Goal: Task Accomplishment & Management: Use online tool/utility

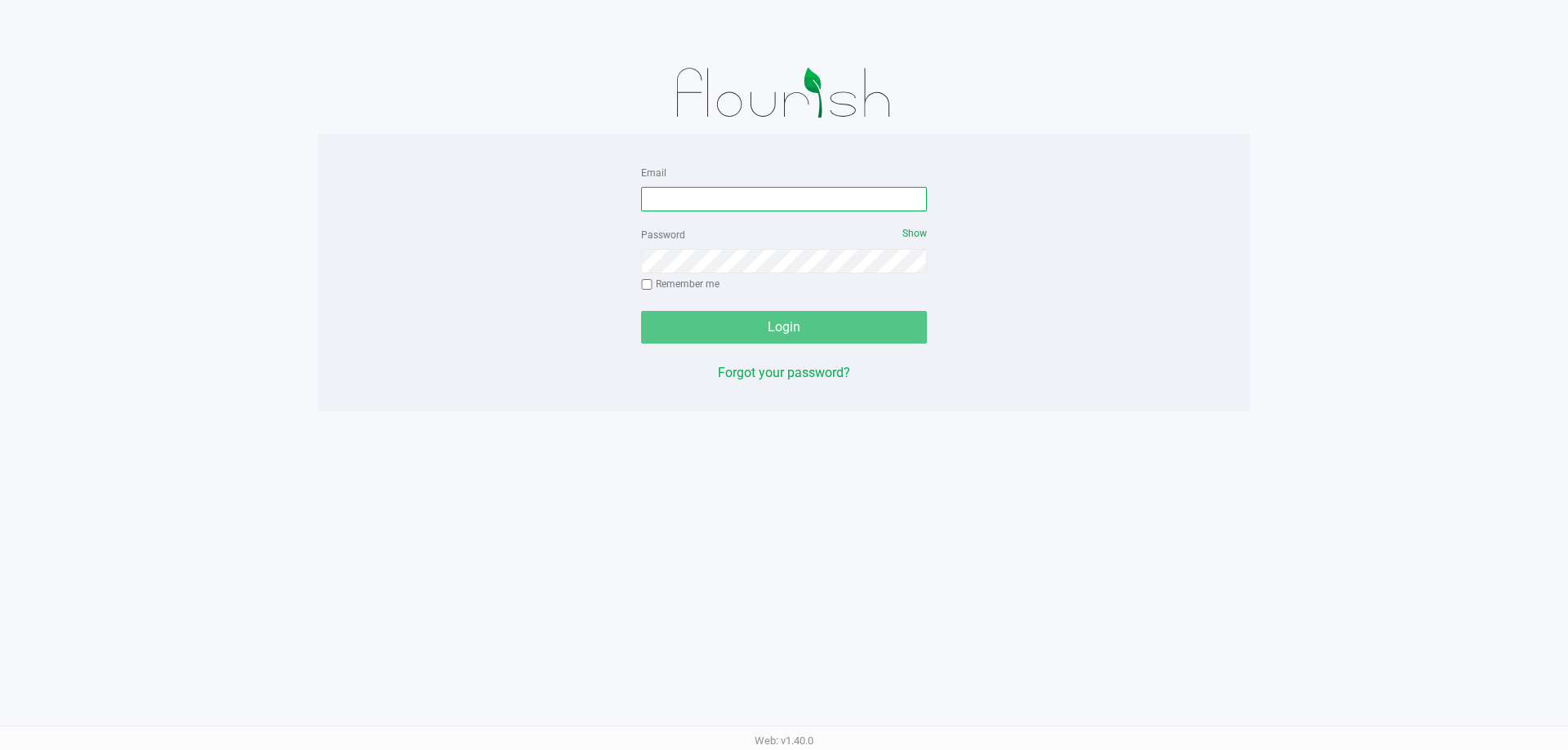
click at [699, 204] on input "Email" at bounding box center [784, 199] width 286 height 25
type input "[EMAIL_ADDRESS][DOMAIN_NAME]"
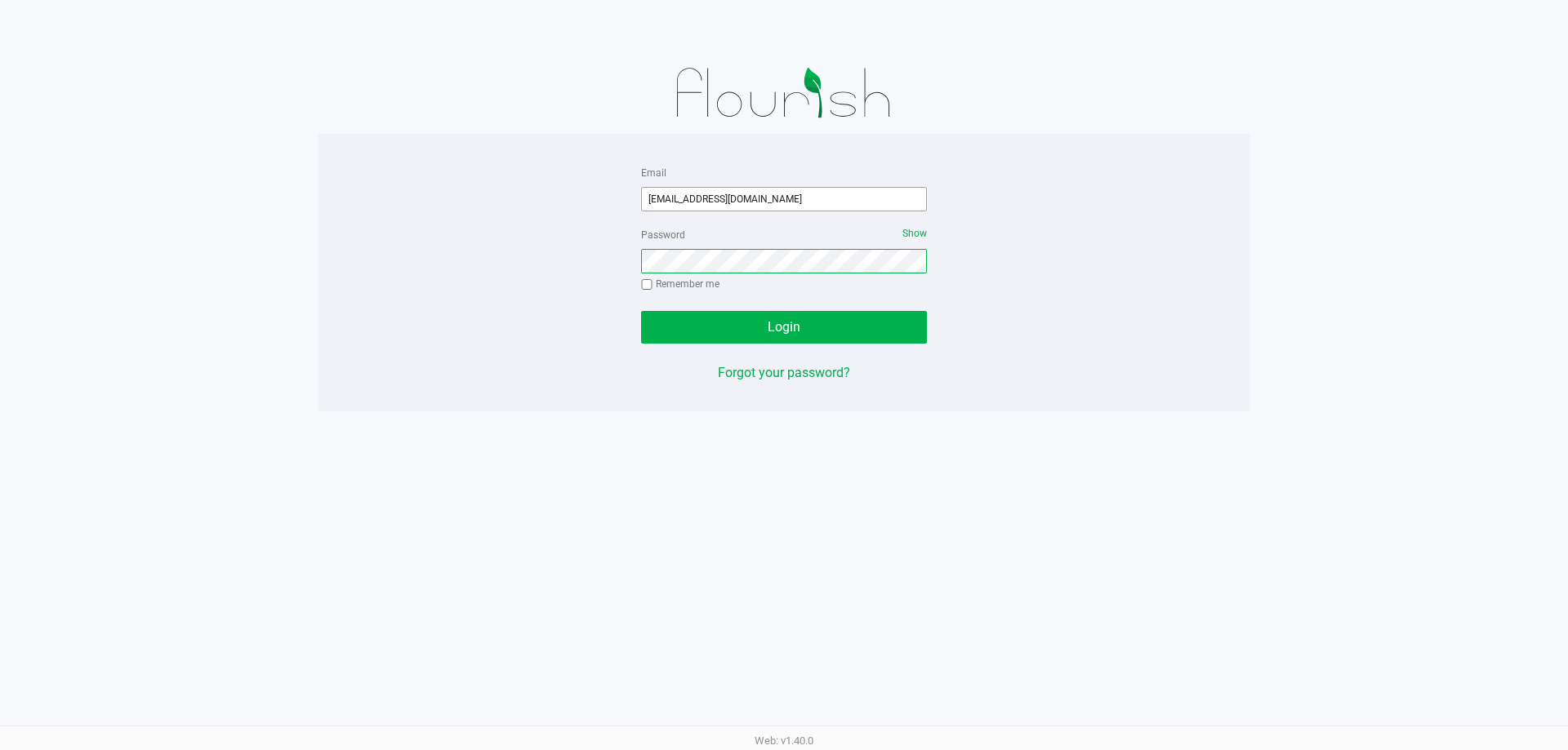
click at [641, 311] on button "Login" at bounding box center [784, 327] width 286 height 33
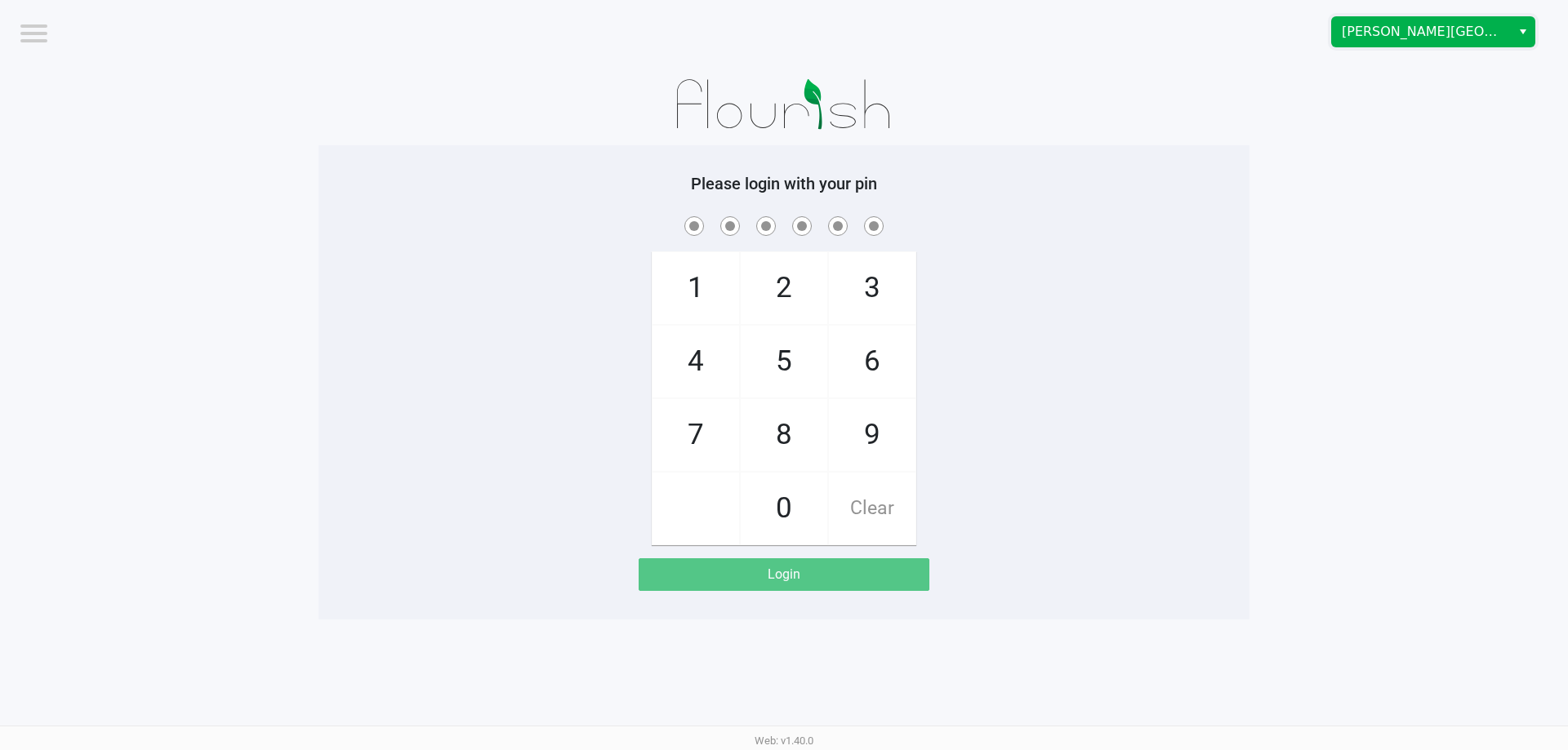
click at [1461, 42] on span "[PERSON_NAME][GEOGRAPHIC_DATA]" at bounding box center [1422, 32] width 179 height 29
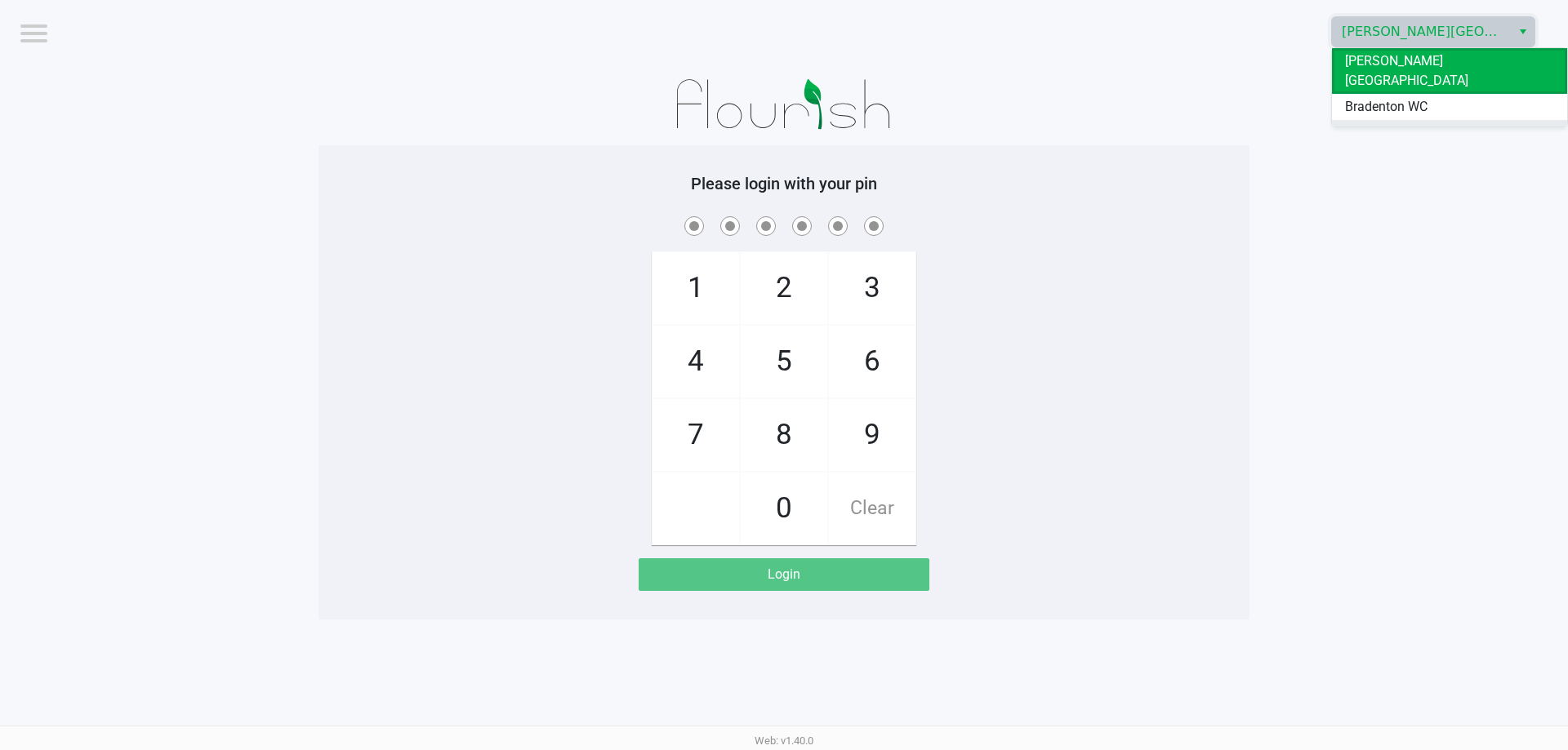
click at [1440, 120] on li "Ft. Myers WC" at bounding box center [1450, 133] width 236 height 26
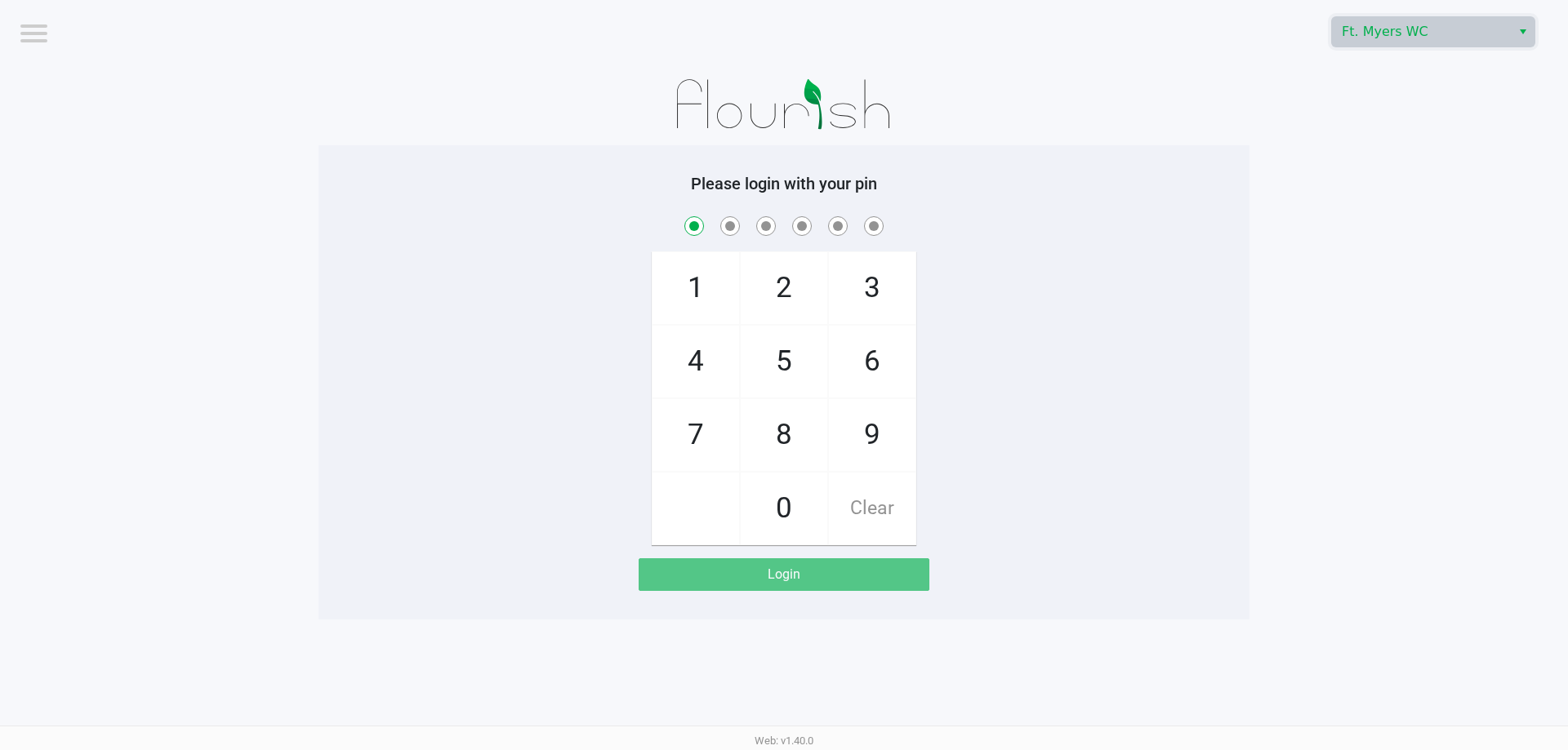
checkbox input "true"
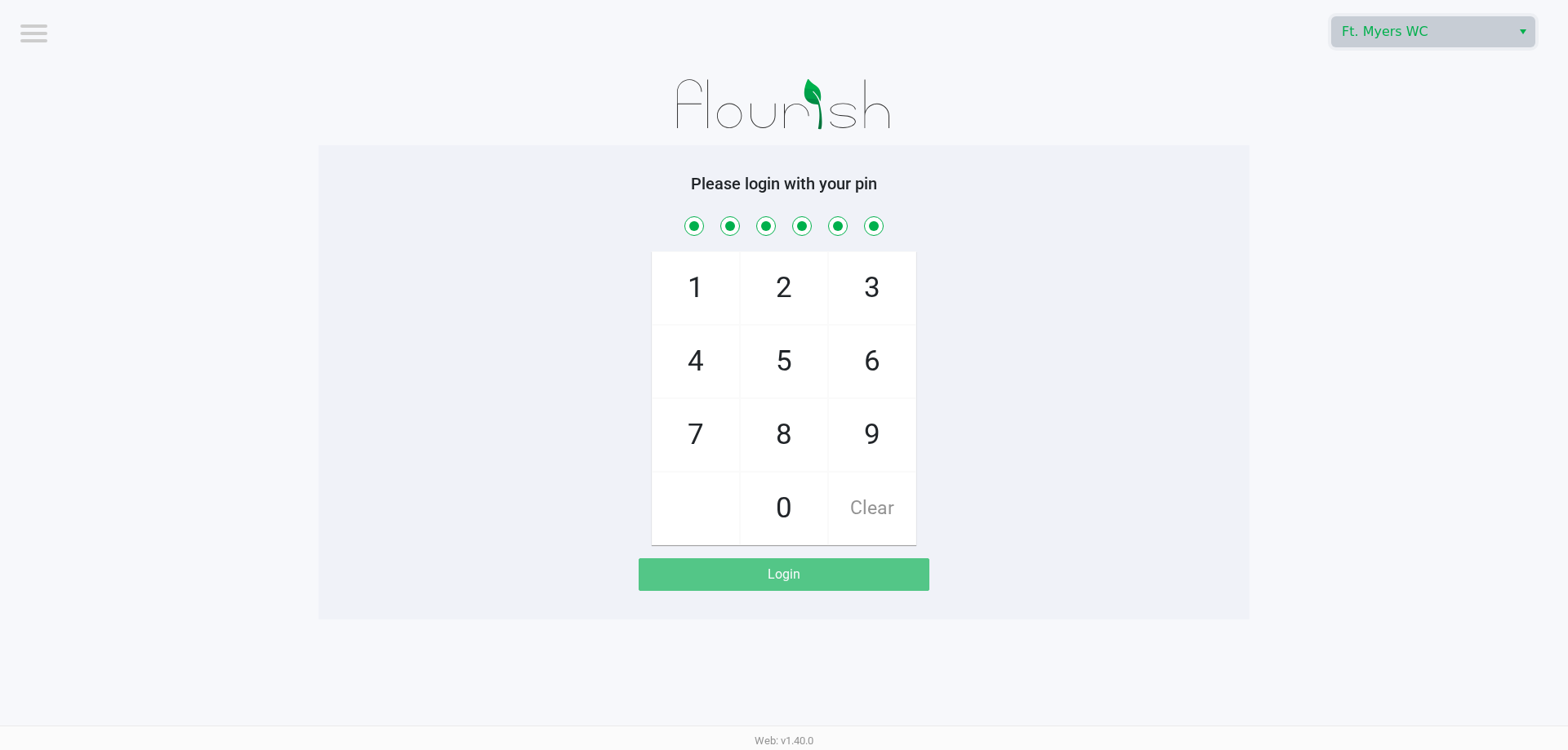
checkbox input "true"
